Goal: Browse casually: Explore the website without a specific task or goal

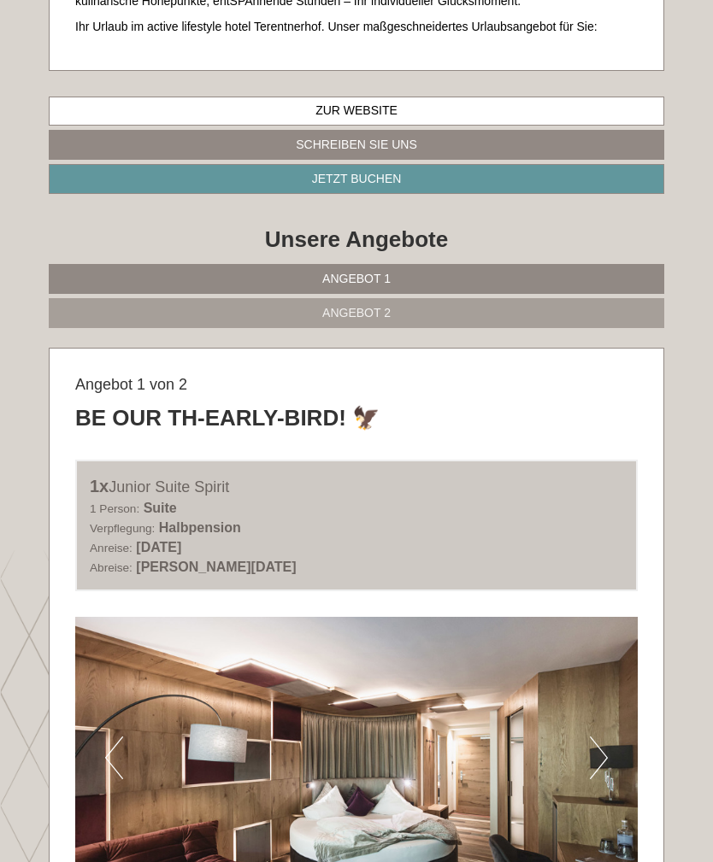
scroll to position [750, 0]
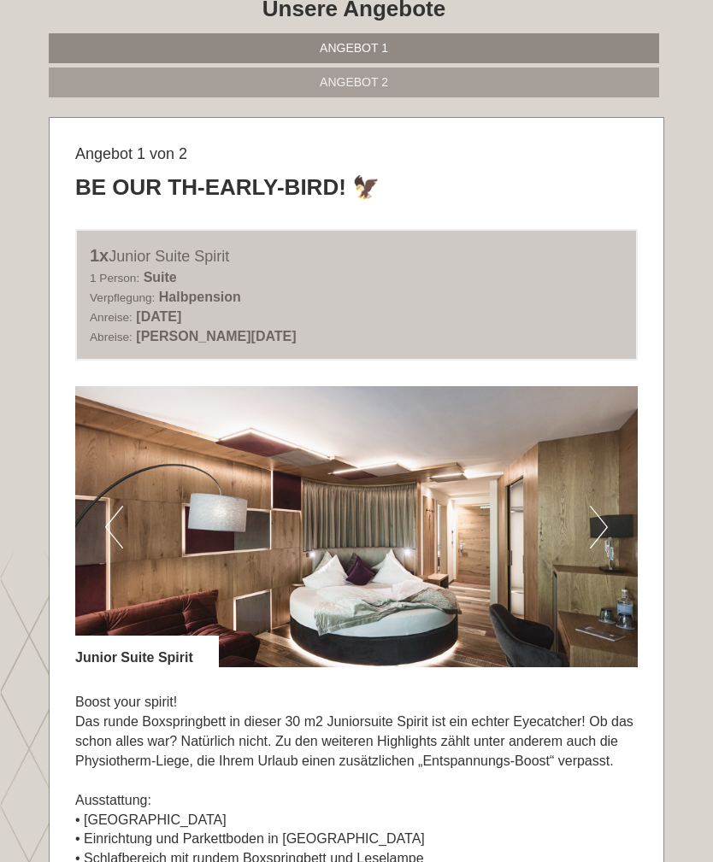
click at [597, 532] on button "Next" at bounding box center [599, 527] width 18 height 43
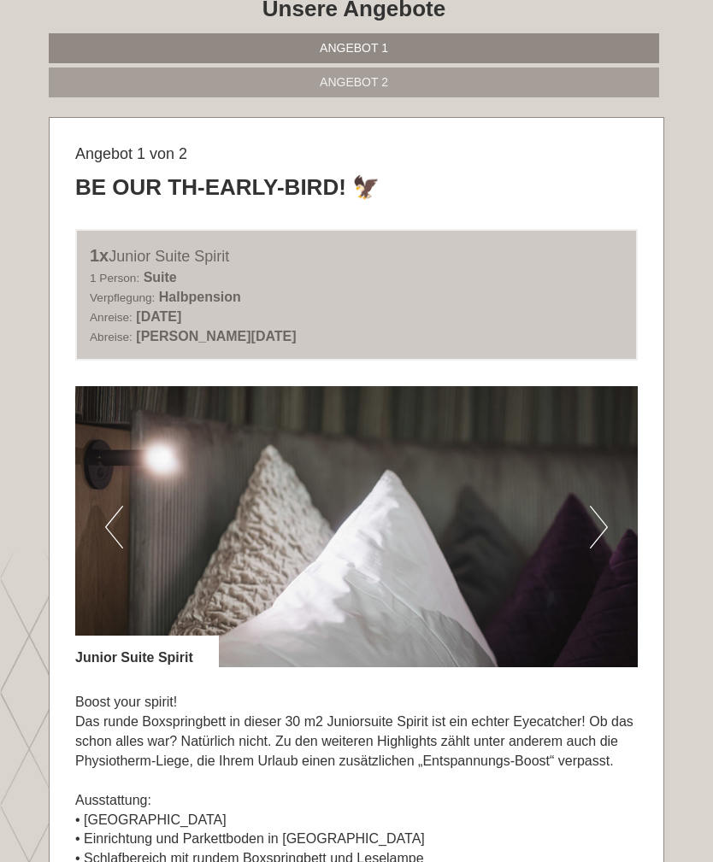
click at [607, 526] on button "Next" at bounding box center [599, 527] width 18 height 43
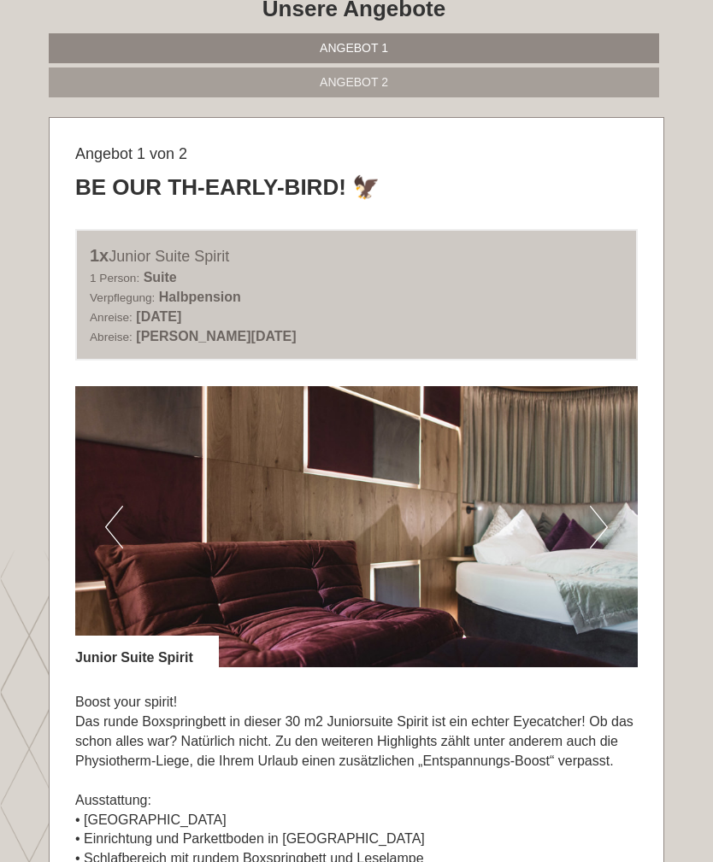
click at [600, 527] on button "Next" at bounding box center [599, 527] width 18 height 43
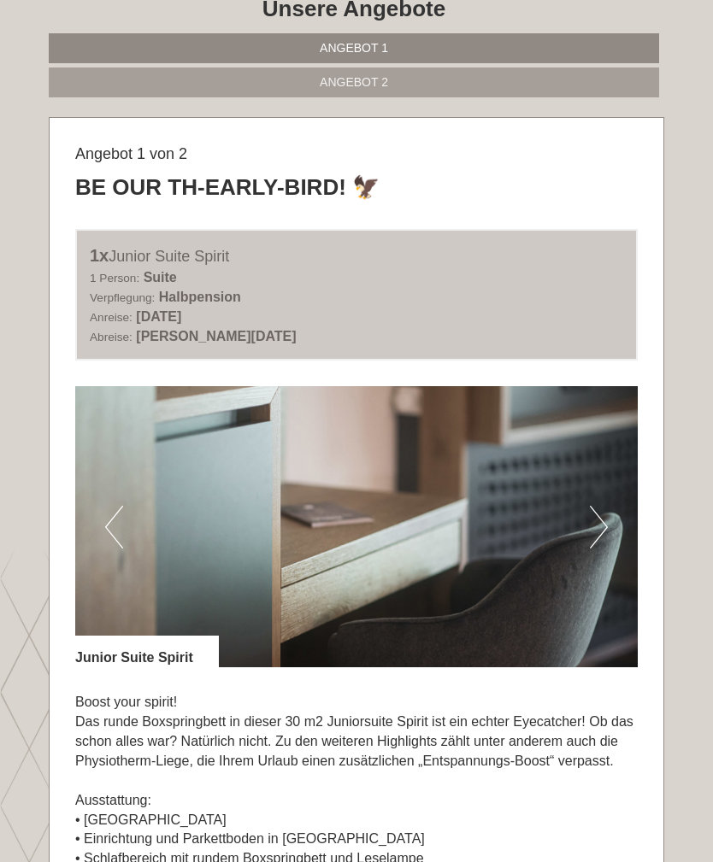
click at [609, 529] on img at bounding box center [356, 526] width 562 height 281
click at [589, 532] on img at bounding box center [356, 526] width 562 height 281
click at [597, 525] on button "Next" at bounding box center [599, 527] width 18 height 43
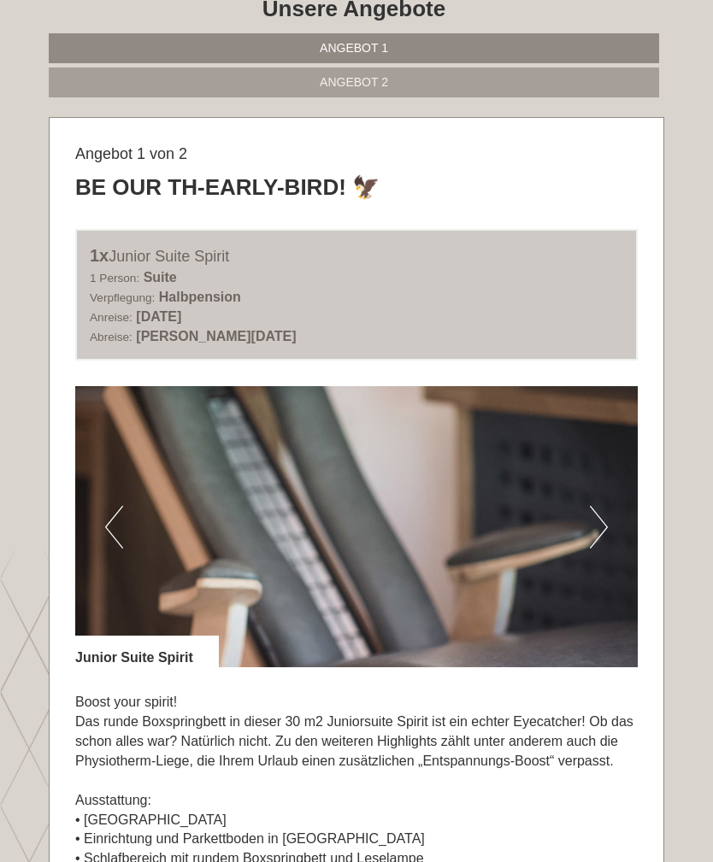
click at [615, 523] on img at bounding box center [356, 526] width 562 height 281
click at [598, 529] on button "Next" at bounding box center [599, 527] width 18 height 43
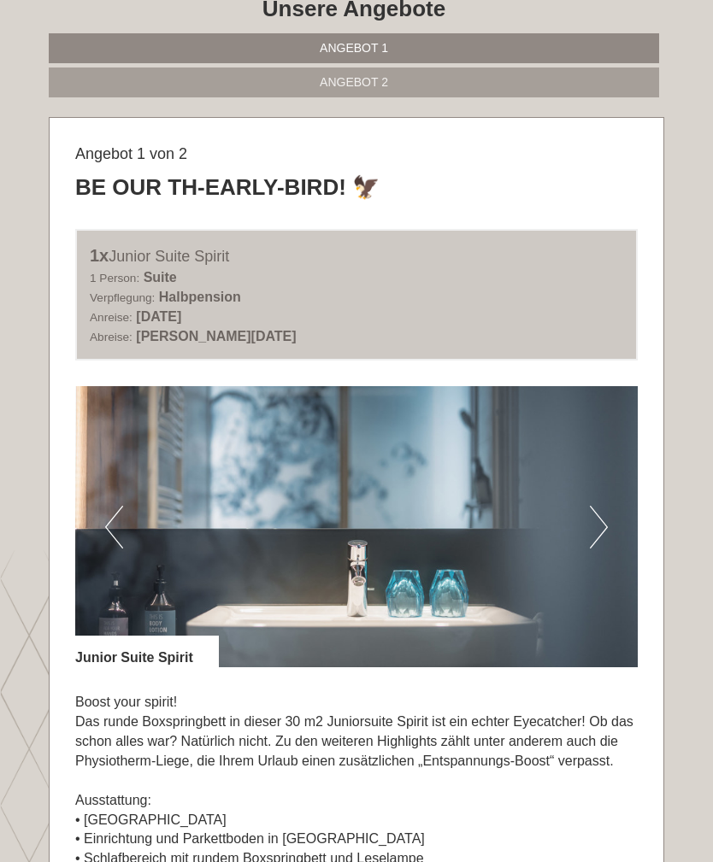
click at [591, 526] on button "Next" at bounding box center [599, 527] width 18 height 43
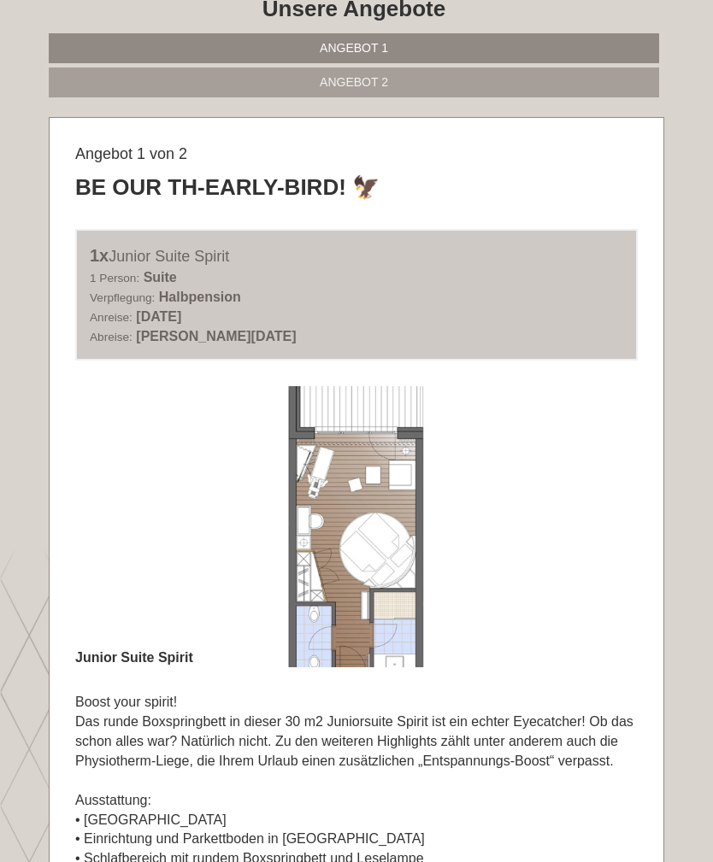
click at [582, 523] on img at bounding box center [356, 526] width 562 height 281
click at [580, 528] on img at bounding box center [356, 526] width 562 height 281
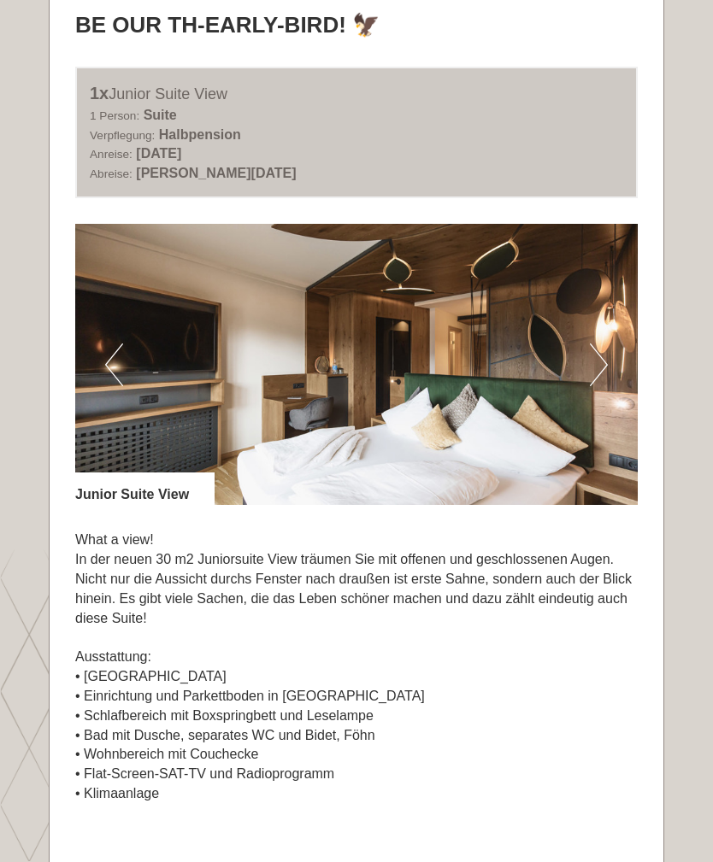
scroll to position [2127, 0]
click at [583, 349] on img at bounding box center [356, 364] width 562 height 281
click at [605, 344] on button "Next" at bounding box center [599, 365] width 18 height 43
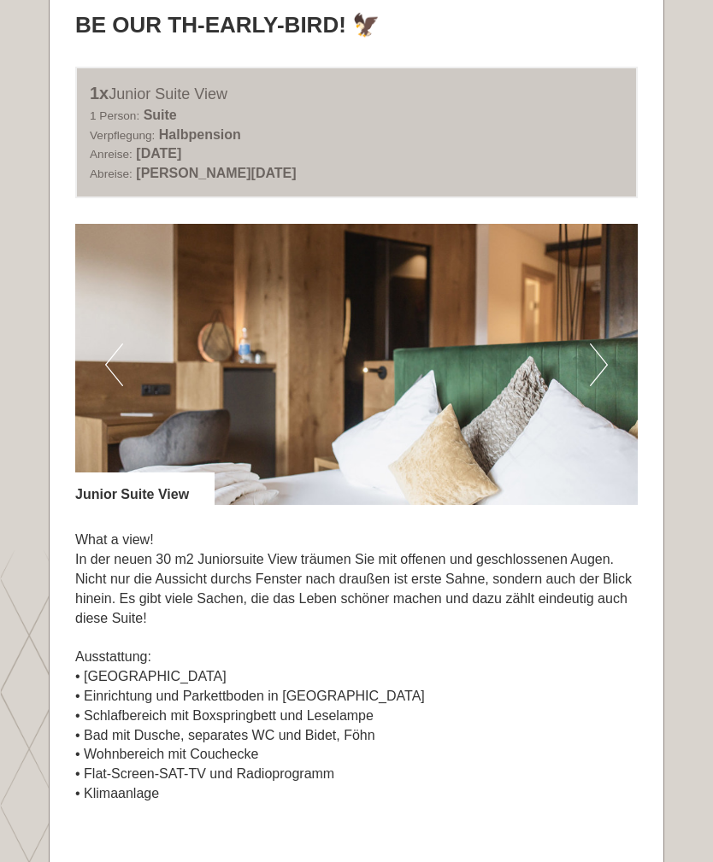
click at [601, 344] on button "Next" at bounding box center [599, 365] width 18 height 43
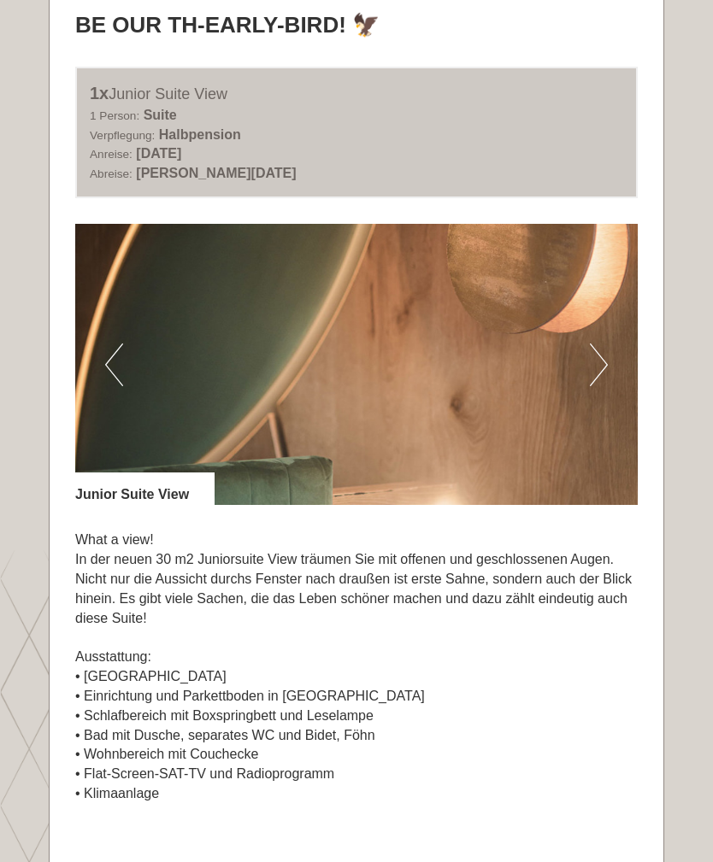
click at [605, 344] on button "Next" at bounding box center [599, 365] width 18 height 43
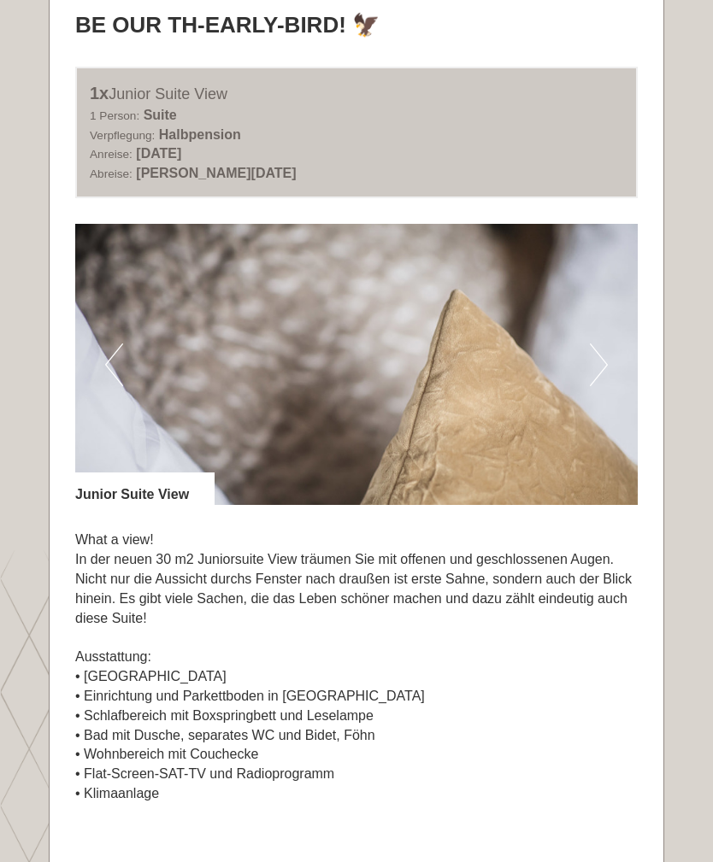
click at [610, 346] on img at bounding box center [356, 364] width 562 height 281
click at [597, 349] on button "Next" at bounding box center [599, 365] width 18 height 43
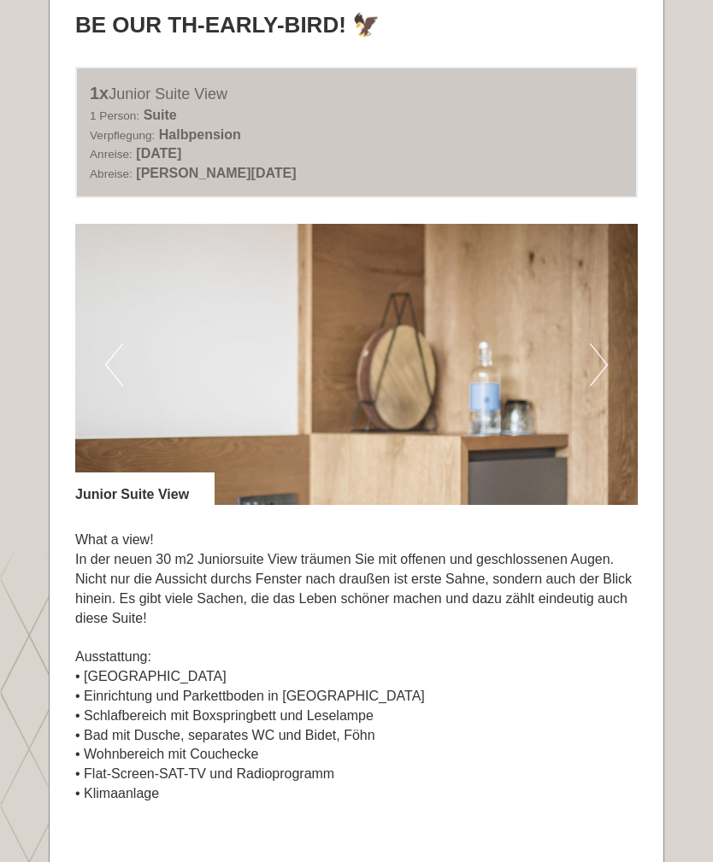
click at [590, 350] on button "Next" at bounding box center [599, 365] width 18 height 43
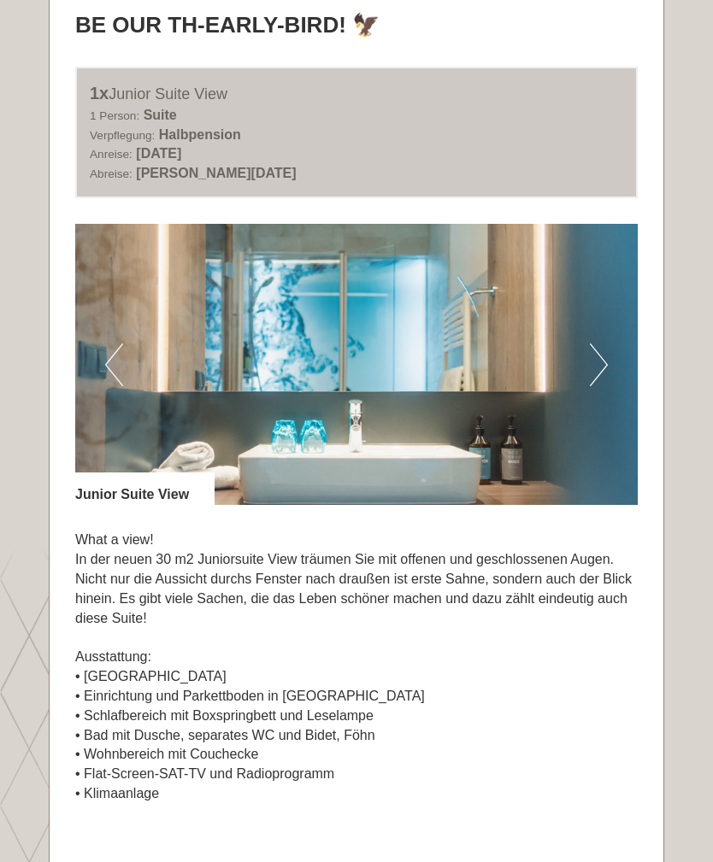
click at [595, 348] on button "Next" at bounding box center [599, 365] width 18 height 43
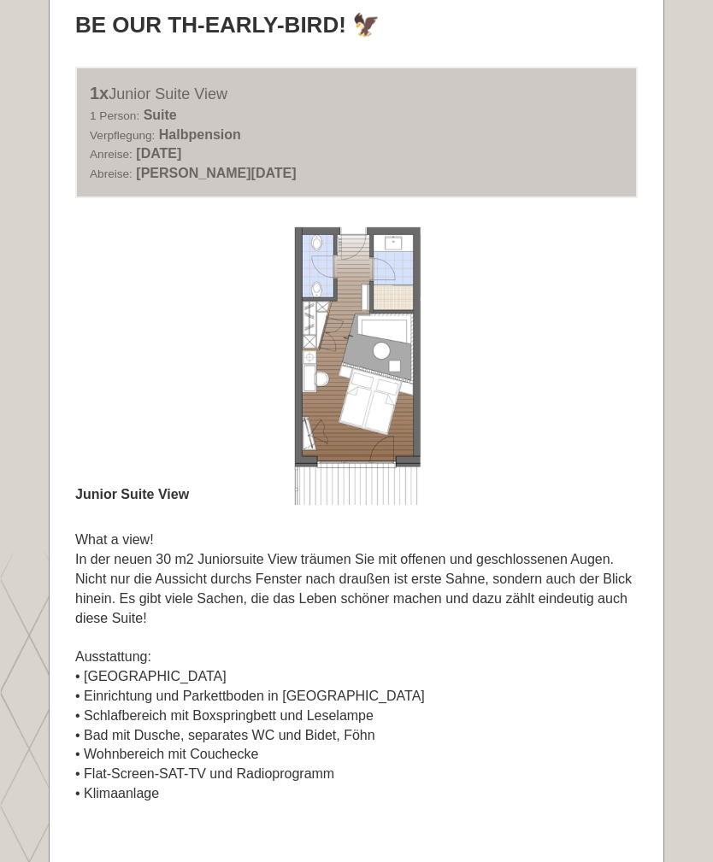
click at [601, 347] on button "Next" at bounding box center [599, 365] width 18 height 43
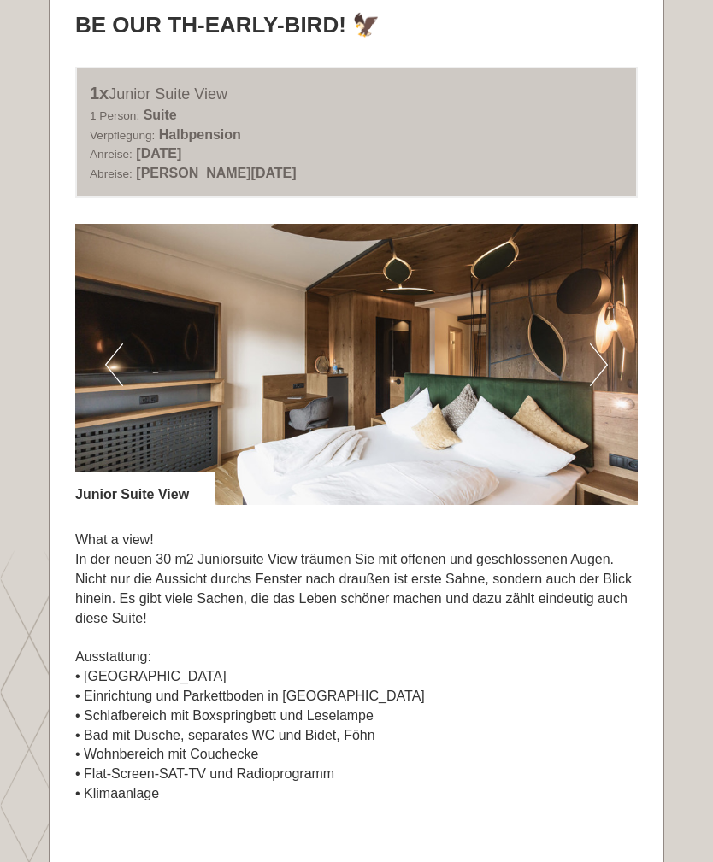
click at [597, 352] on button "Next" at bounding box center [599, 365] width 18 height 43
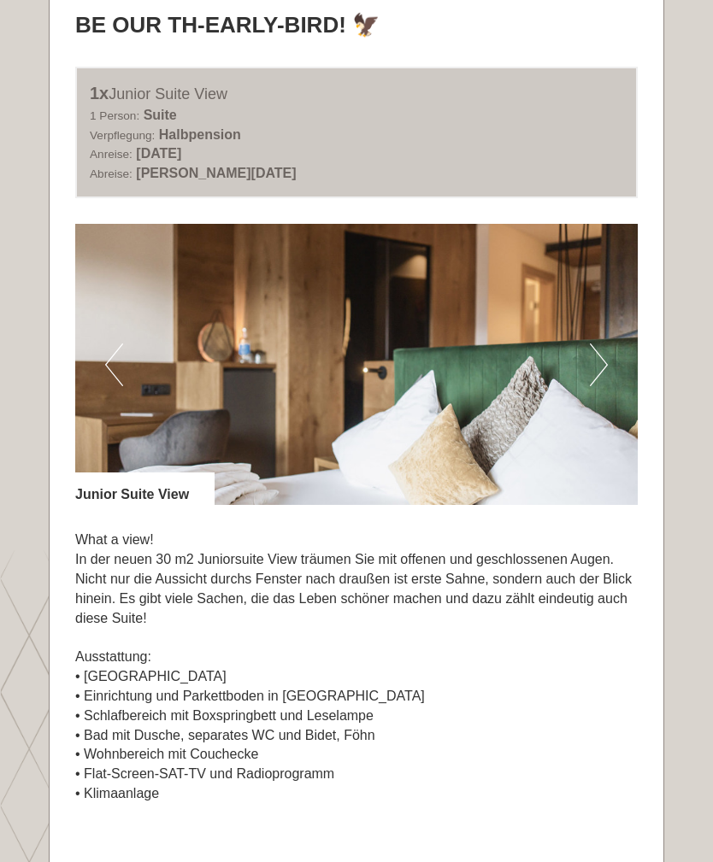
click at [605, 351] on button "Next" at bounding box center [599, 365] width 18 height 43
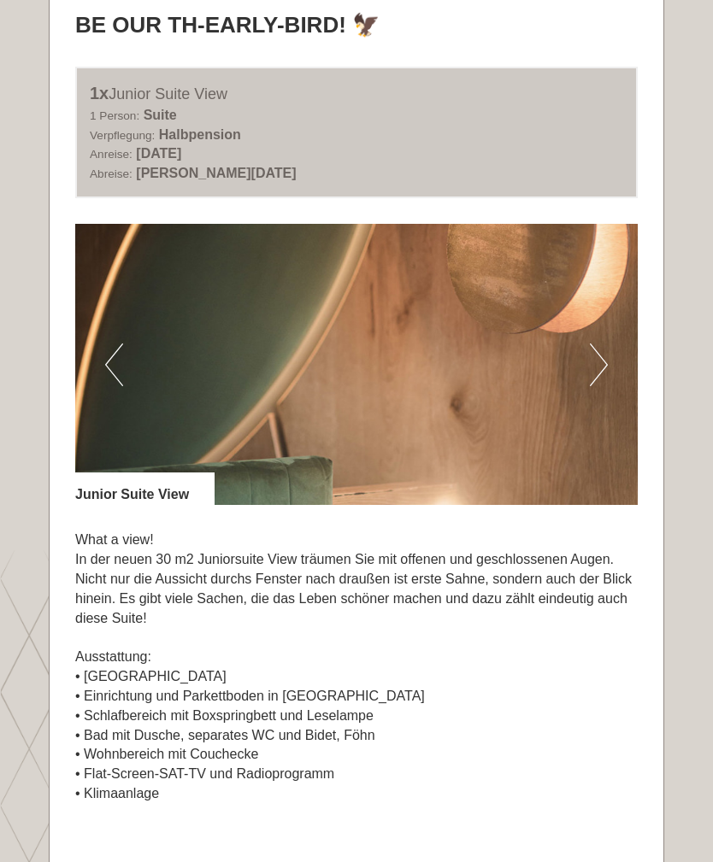
click at [610, 351] on img at bounding box center [356, 364] width 562 height 281
click at [592, 352] on button "Next" at bounding box center [599, 365] width 18 height 43
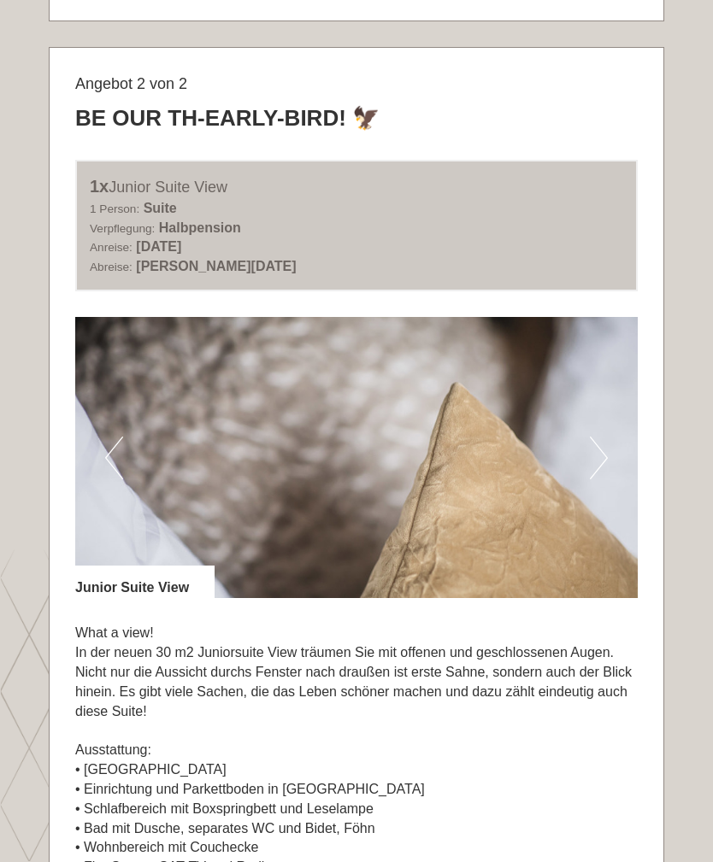
scroll to position [2037, 0]
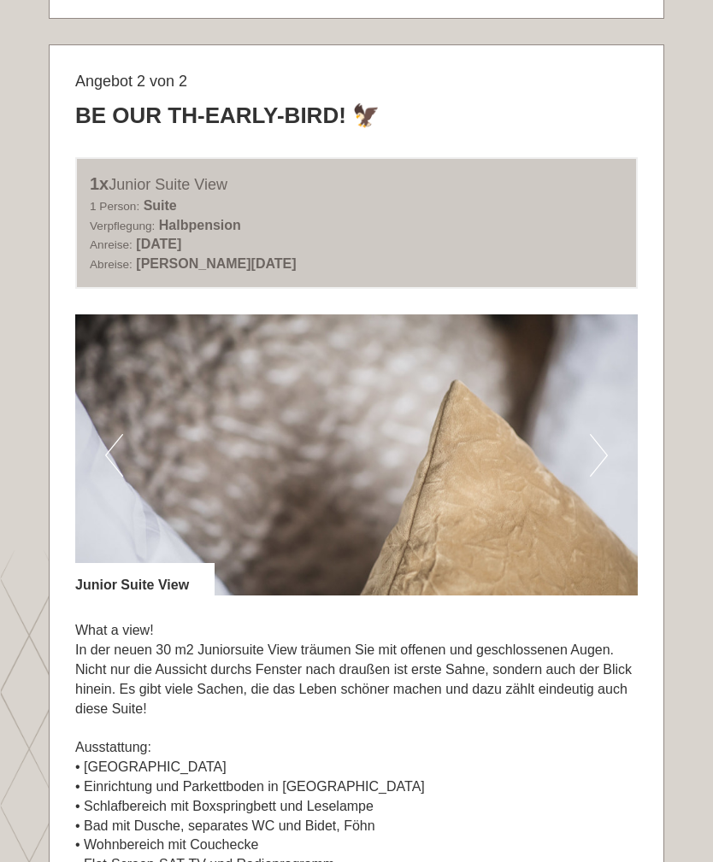
click at [597, 434] on button "Next" at bounding box center [599, 455] width 18 height 43
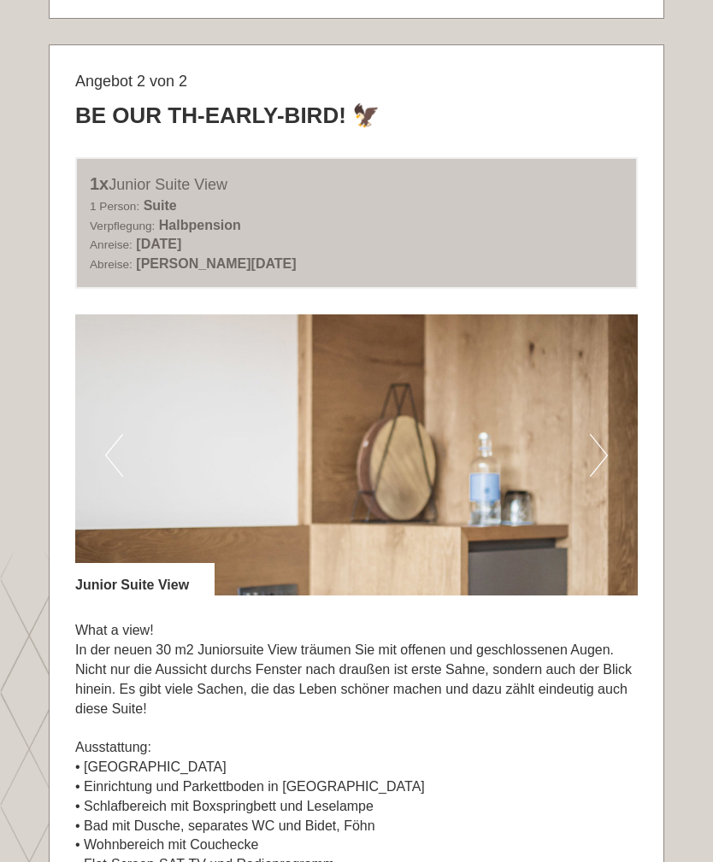
click at [601, 434] on button "Next" at bounding box center [599, 455] width 18 height 43
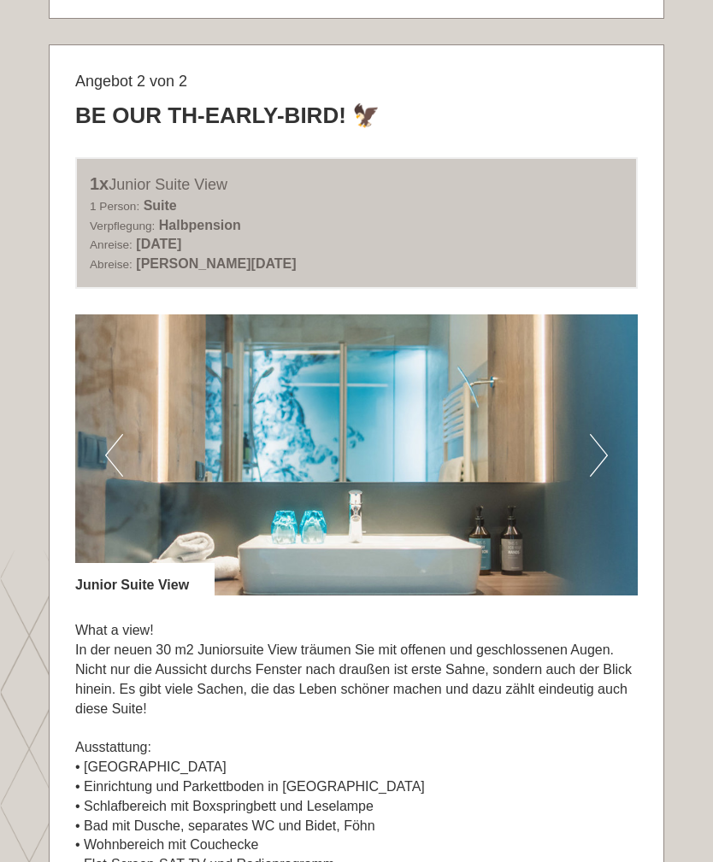
click at [602, 434] on button "Next" at bounding box center [599, 455] width 18 height 43
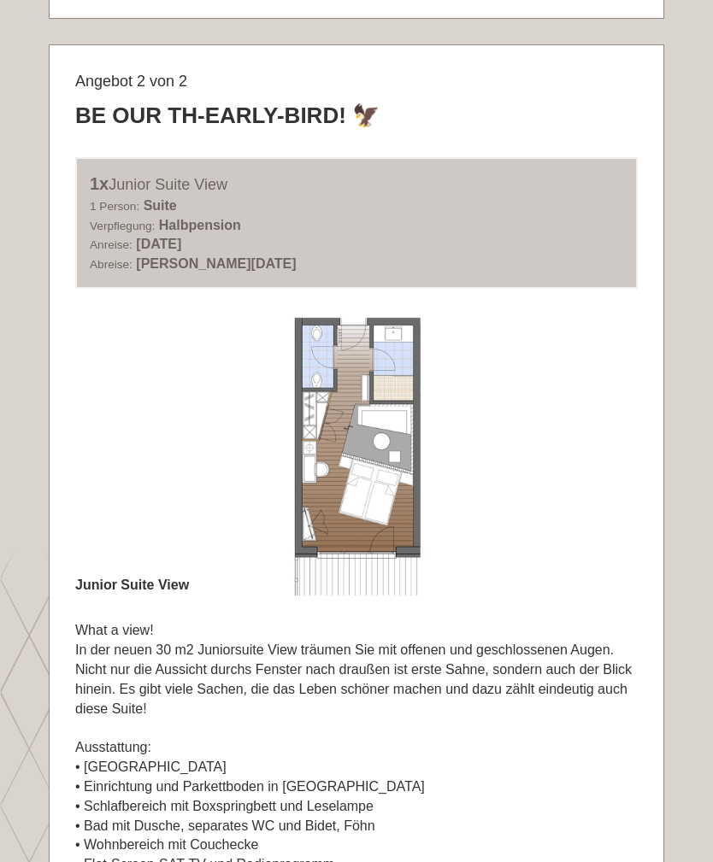
click at [595, 446] on button "Next" at bounding box center [599, 455] width 18 height 43
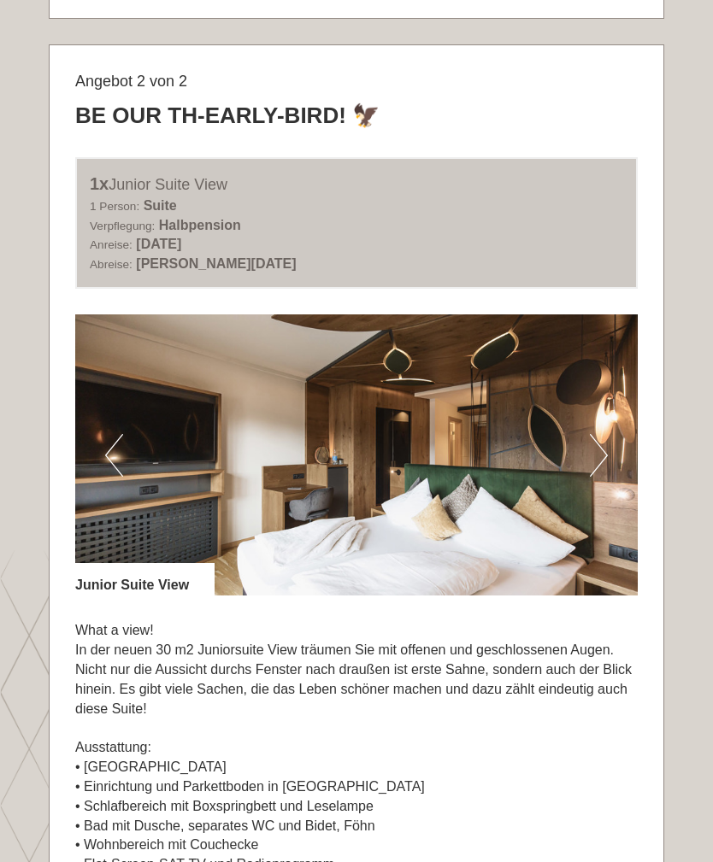
click at [606, 438] on button "Next" at bounding box center [599, 455] width 18 height 43
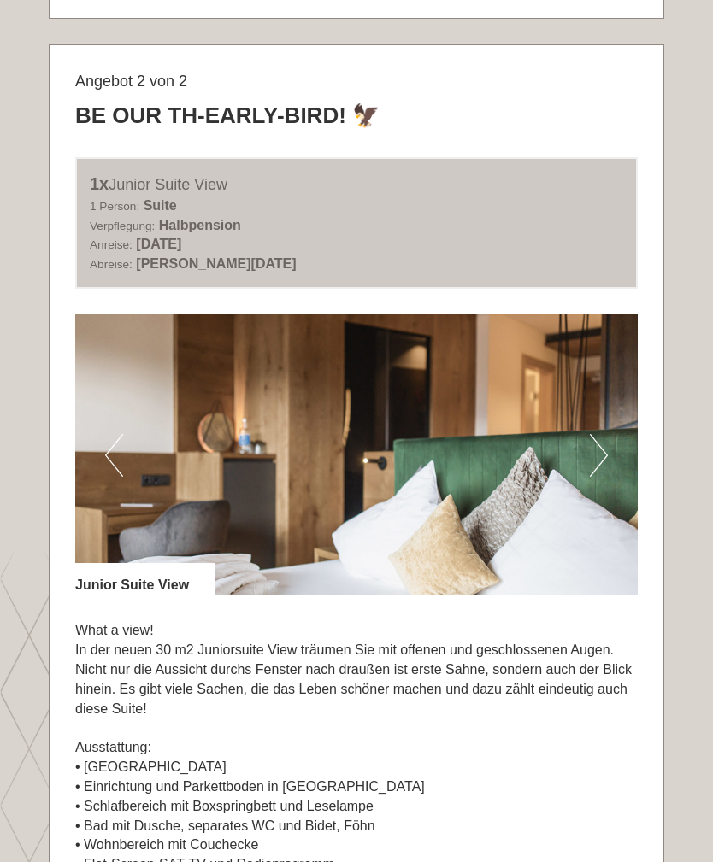
click at [595, 434] on button "Next" at bounding box center [599, 455] width 18 height 43
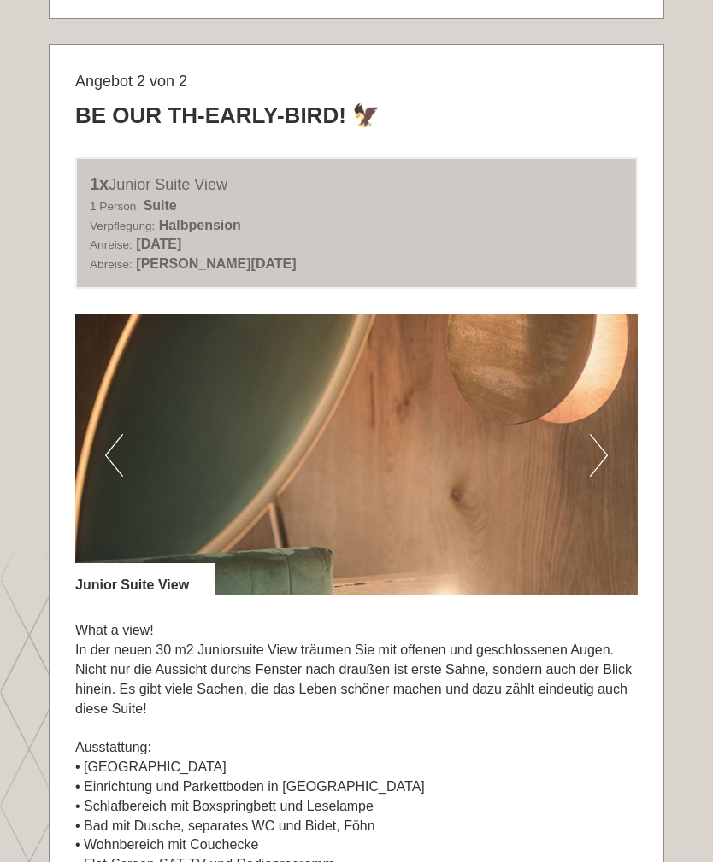
click at [593, 434] on button "Next" at bounding box center [599, 455] width 18 height 43
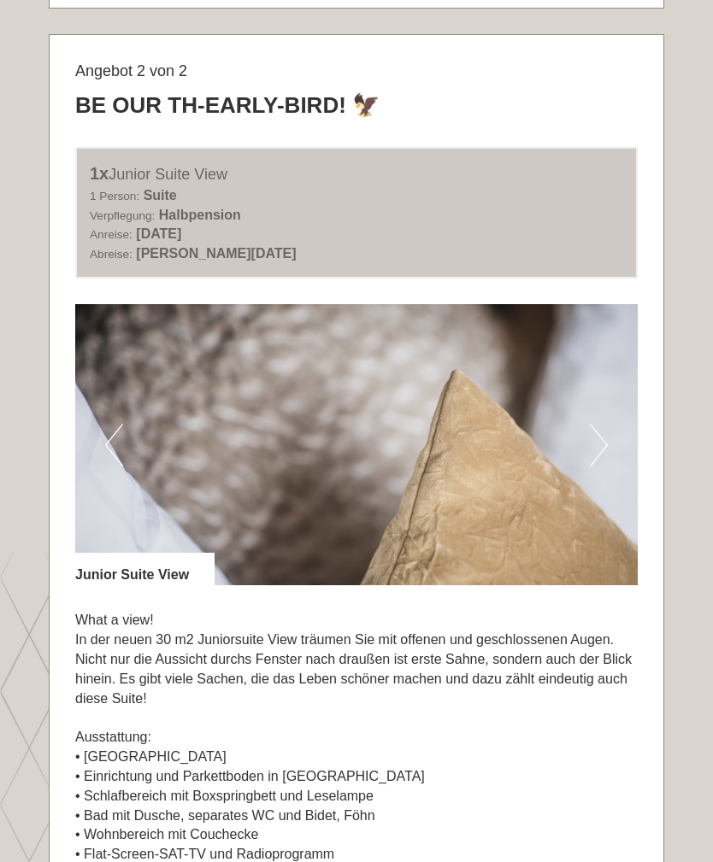
scroll to position [2046, 0]
click at [604, 427] on button "Next" at bounding box center [599, 446] width 18 height 43
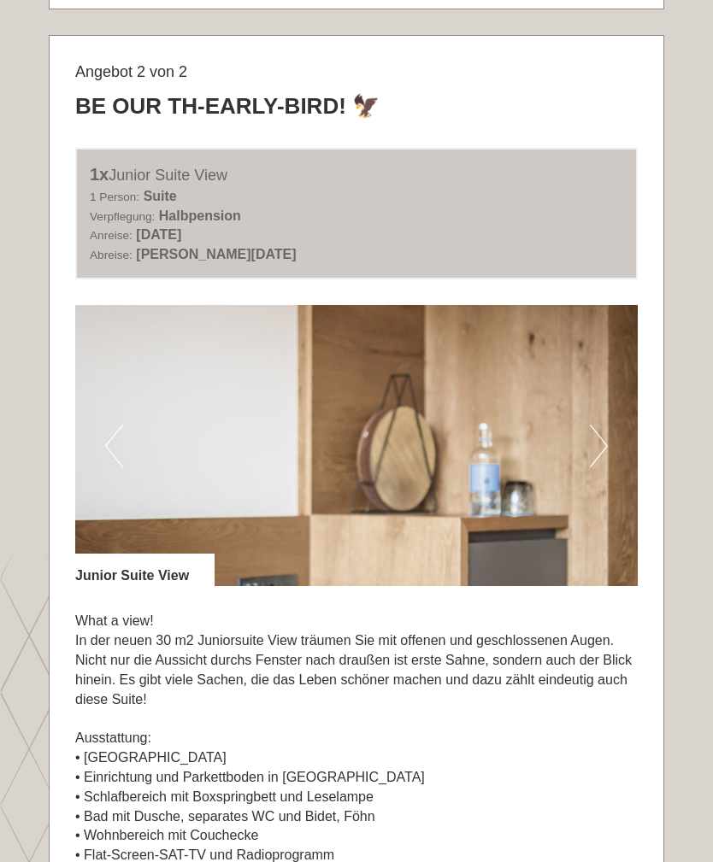
click at [600, 425] on button "Next" at bounding box center [599, 446] width 18 height 43
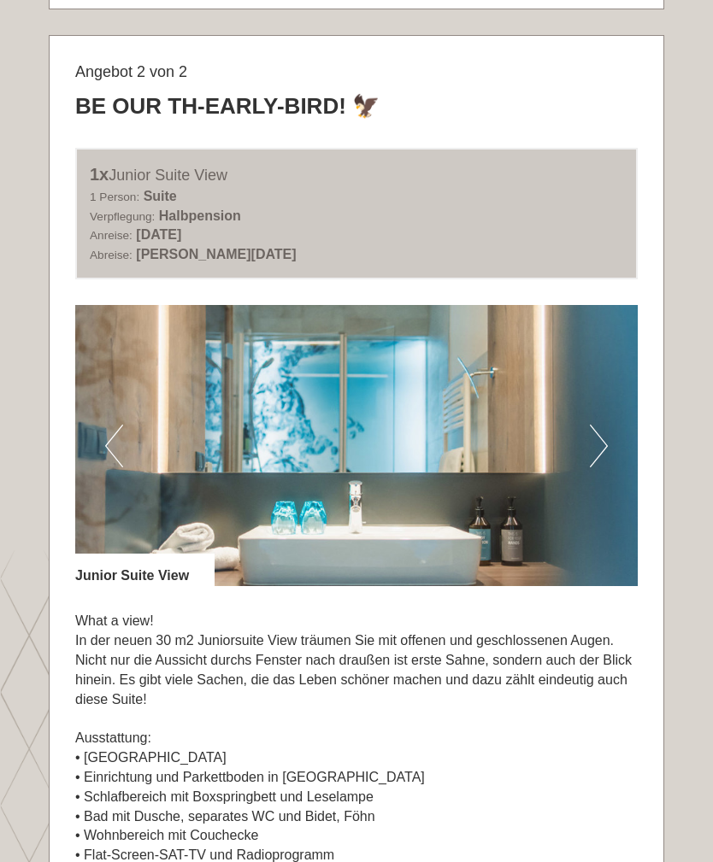
click at [593, 425] on button "Next" at bounding box center [599, 446] width 18 height 43
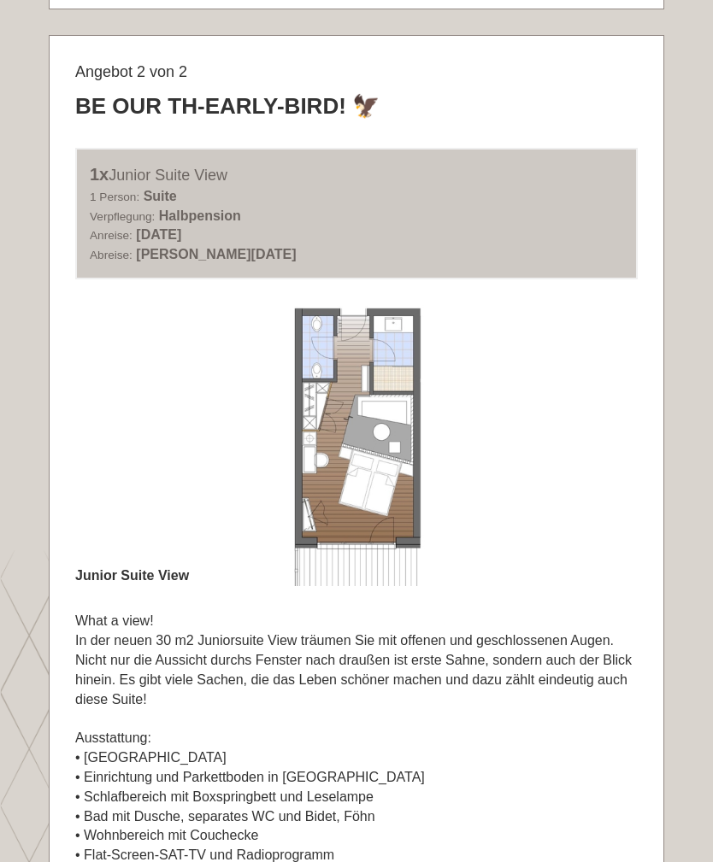
click at [603, 429] on button "Next" at bounding box center [599, 446] width 18 height 43
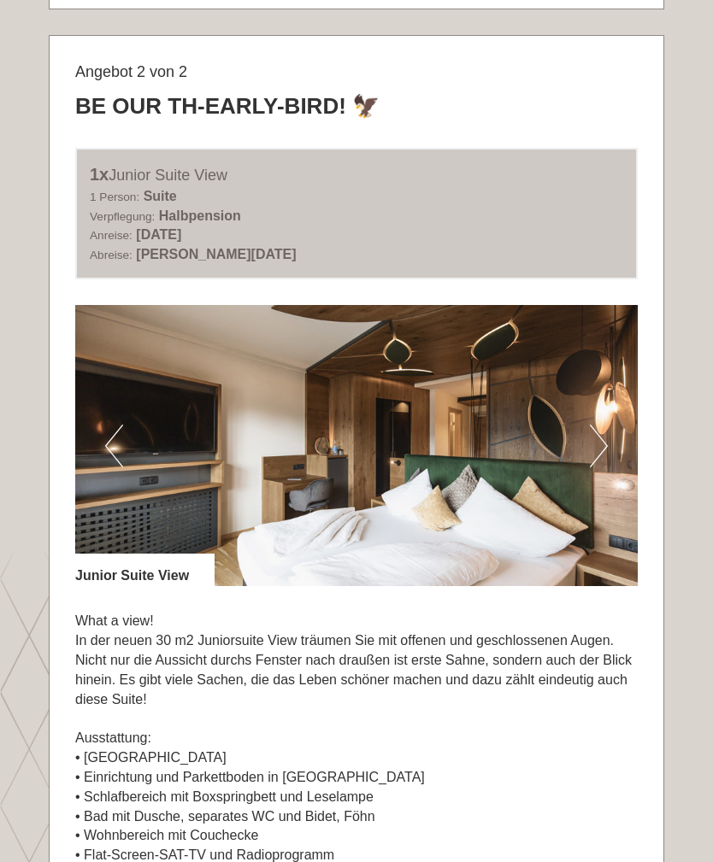
click at [601, 429] on button "Next" at bounding box center [599, 446] width 18 height 43
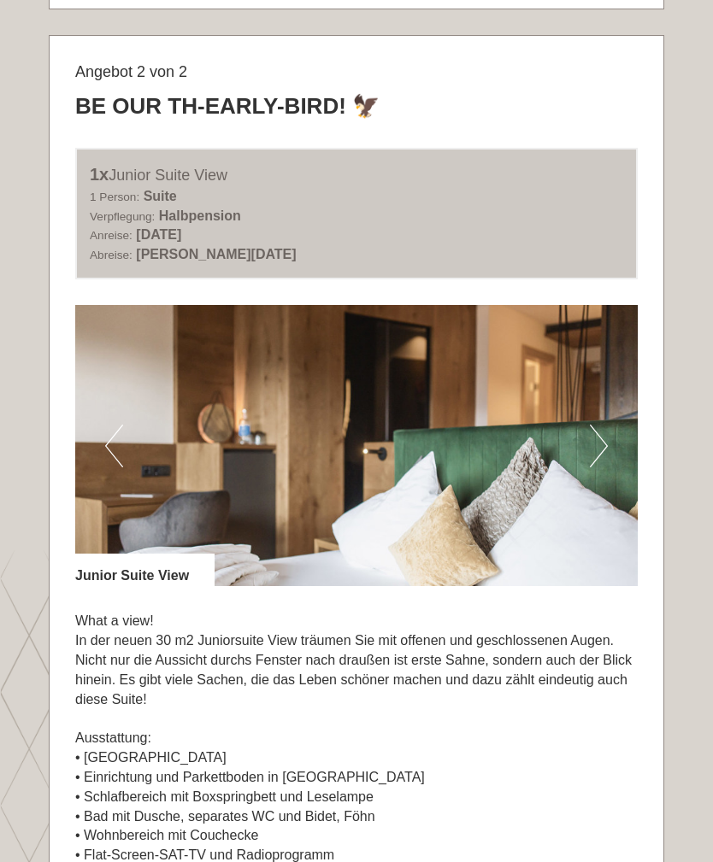
click at [600, 436] on button "Next" at bounding box center [599, 446] width 18 height 43
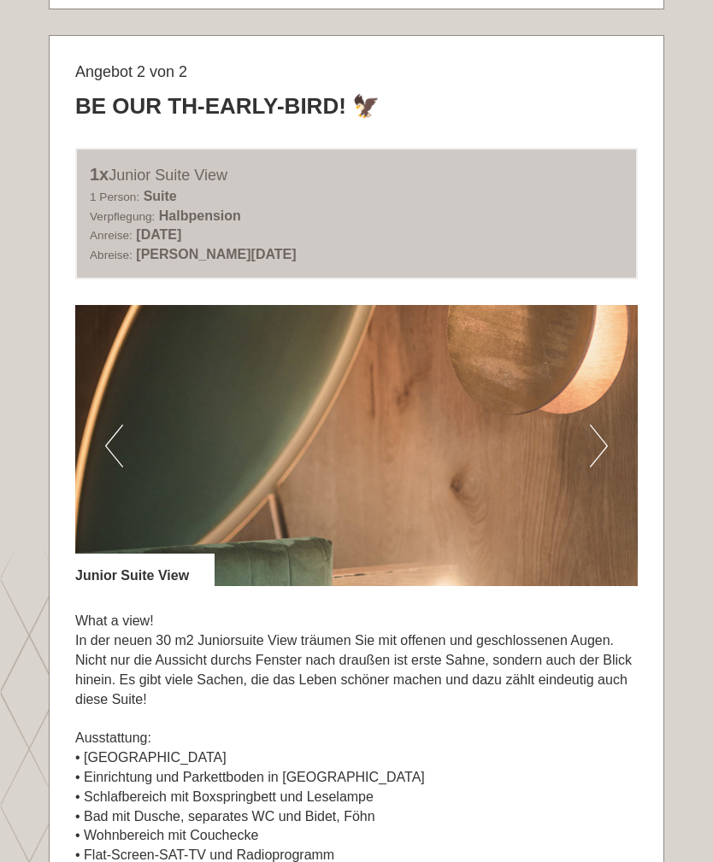
click at [592, 425] on button "Next" at bounding box center [599, 446] width 18 height 43
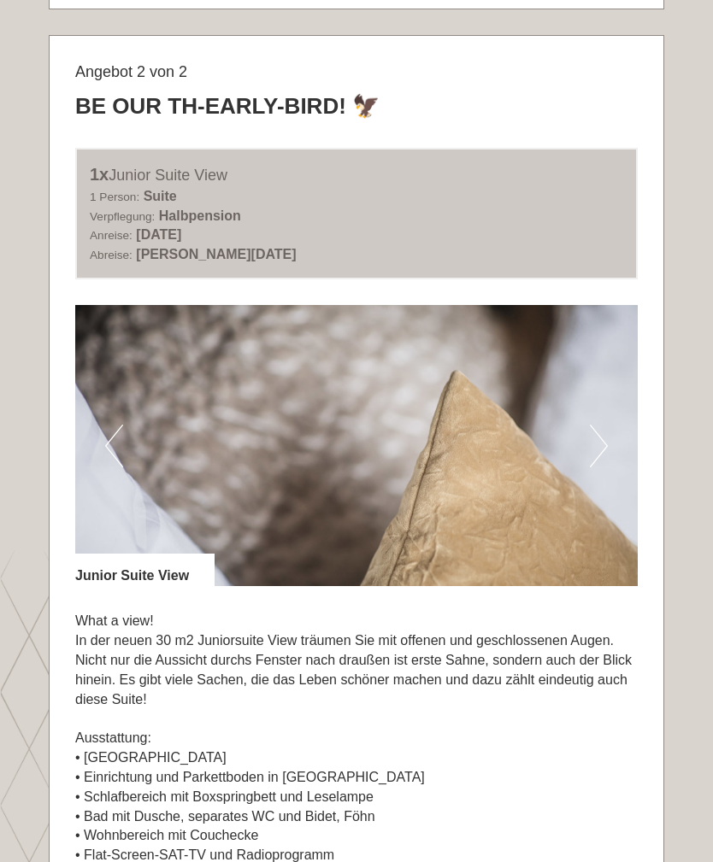
click at [597, 429] on button "Next" at bounding box center [599, 446] width 18 height 43
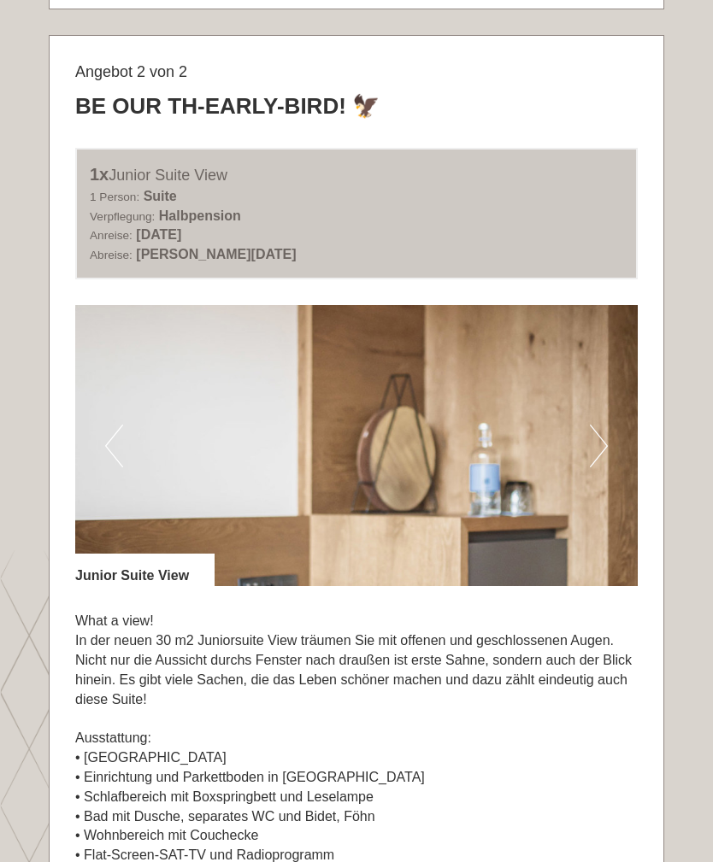
click at [595, 425] on button "Next" at bounding box center [599, 446] width 18 height 43
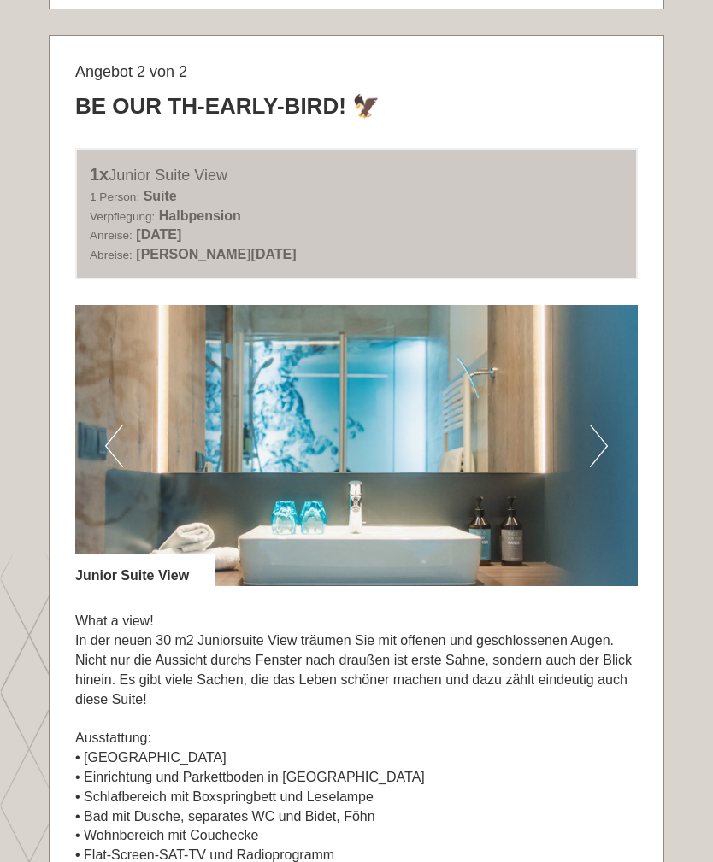
click at [596, 425] on button "Next" at bounding box center [599, 446] width 18 height 43
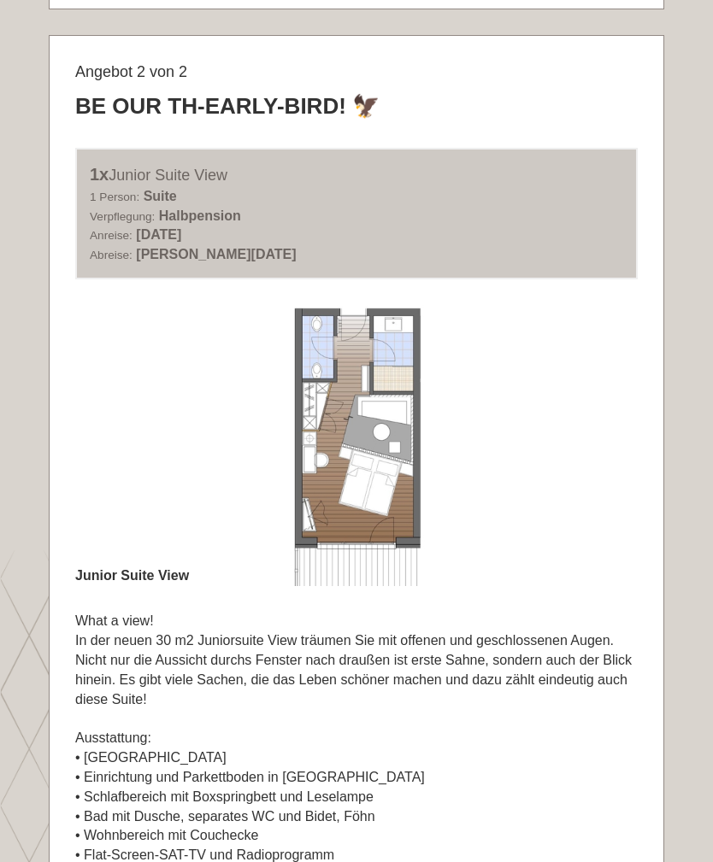
click at [592, 425] on button "Next" at bounding box center [599, 446] width 18 height 43
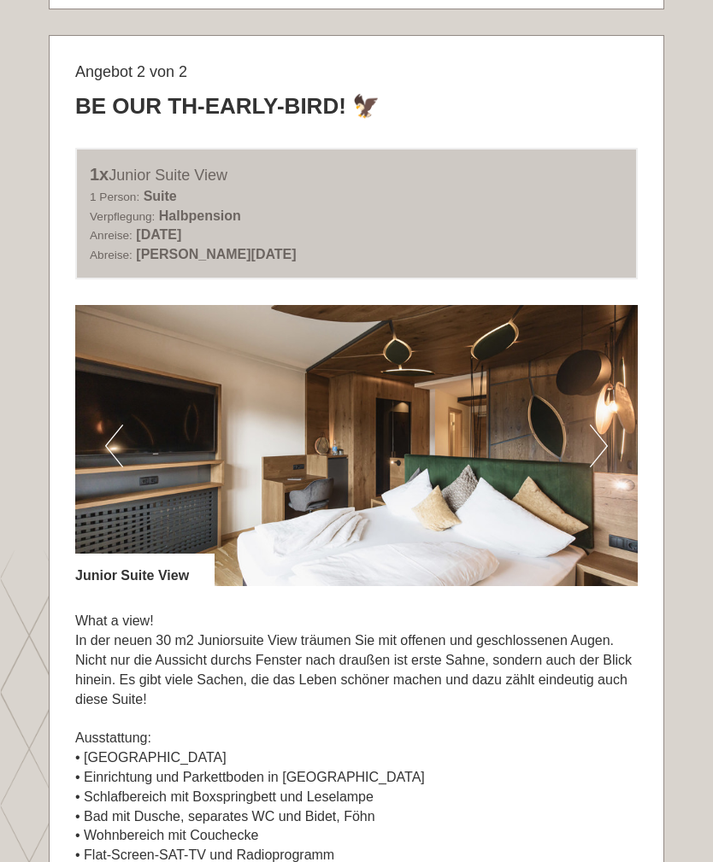
click at [592, 433] on button "Next" at bounding box center [599, 446] width 18 height 43
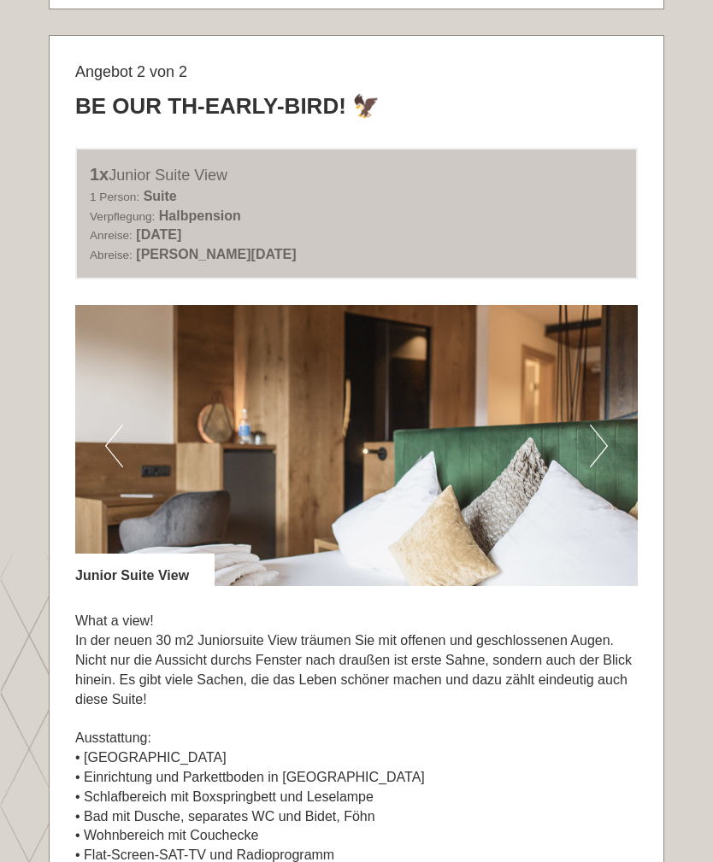
click at [596, 437] on button "Next" at bounding box center [599, 446] width 18 height 43
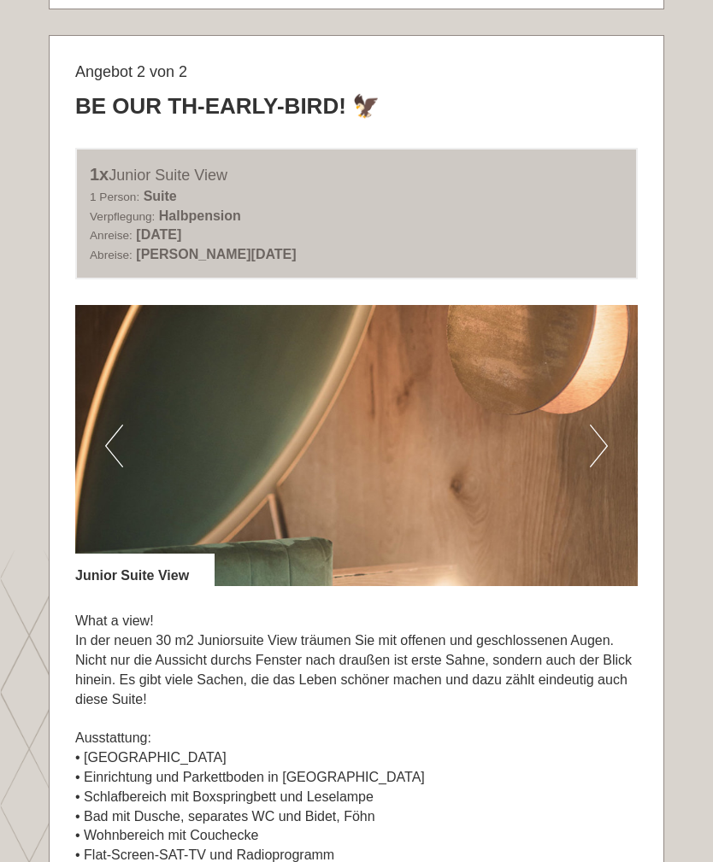
click at [597, 432] on button "Next" at bounding box center [599, 446] width 18 height 43
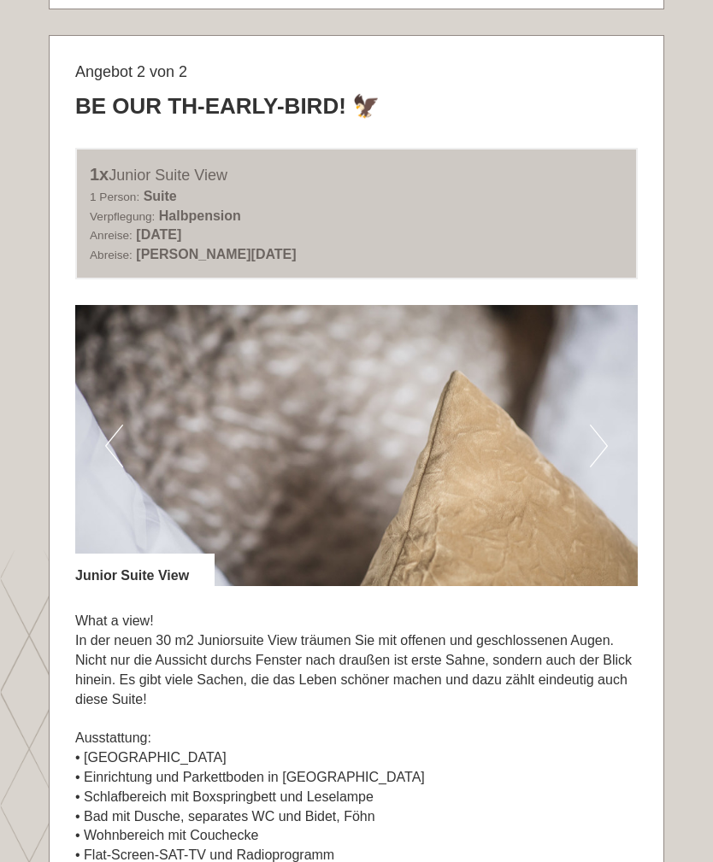
click at [596, 427] on button "Next" at bounding box center [599, 446] width 18 height 43
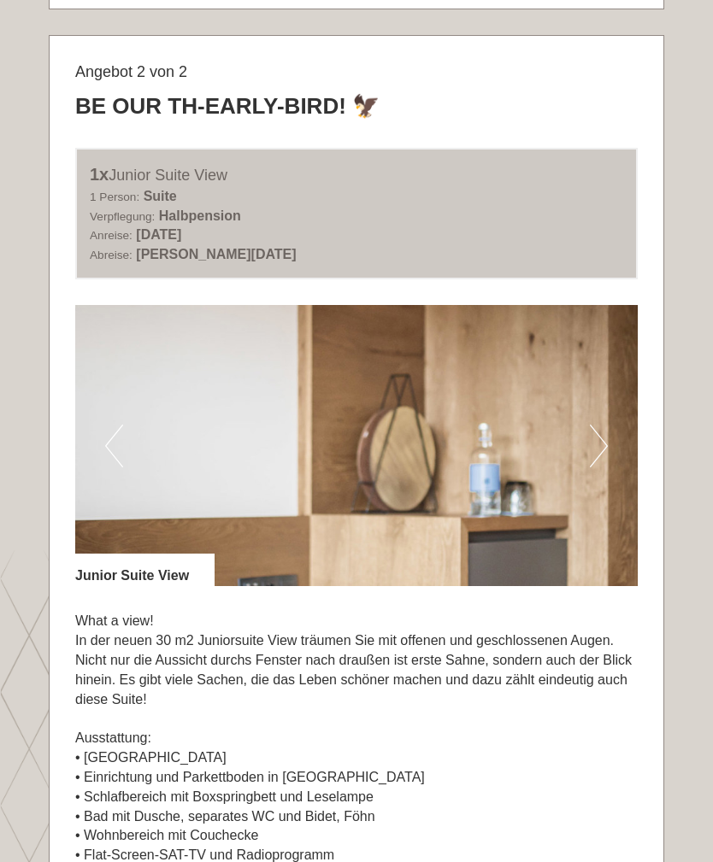
click at [598, 431] on button "Next" at bounding box center [599, 446] width 18 height 43
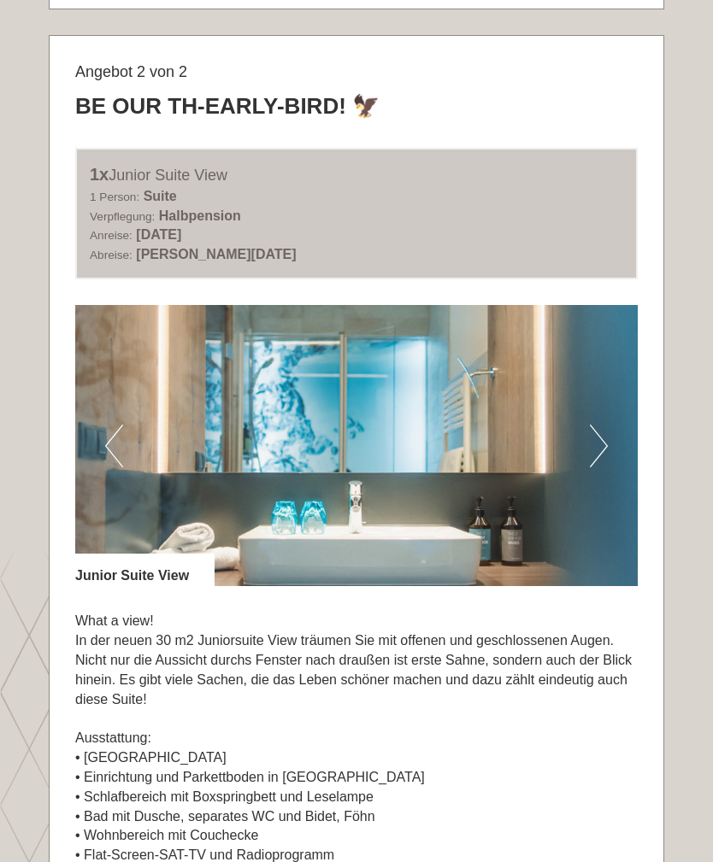
click at [591, 438] on button "Next" at bounding box center [599, 446] width 18 height 43
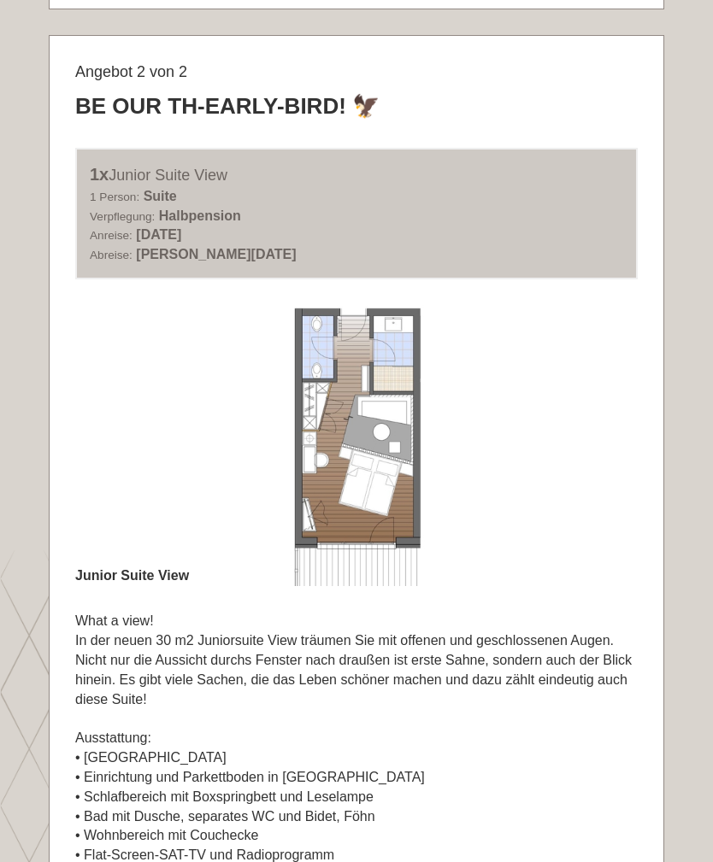
click at [600, 433] on button "Next" at bounding box center [599, 446] width 18 height 43
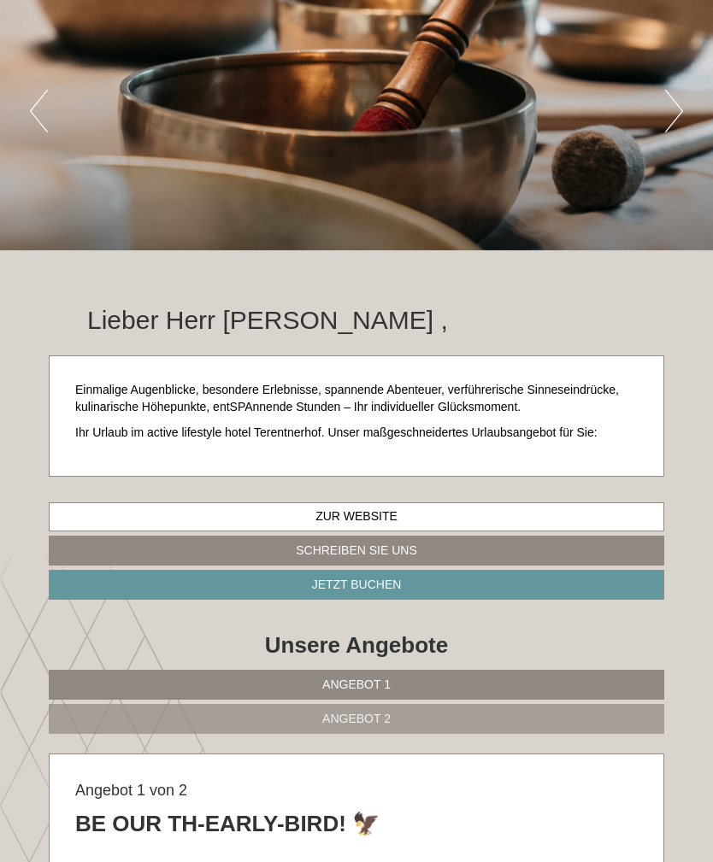
scroll to position [82, 0]
